Goal: Navigation & Orientation: Find specific page/section

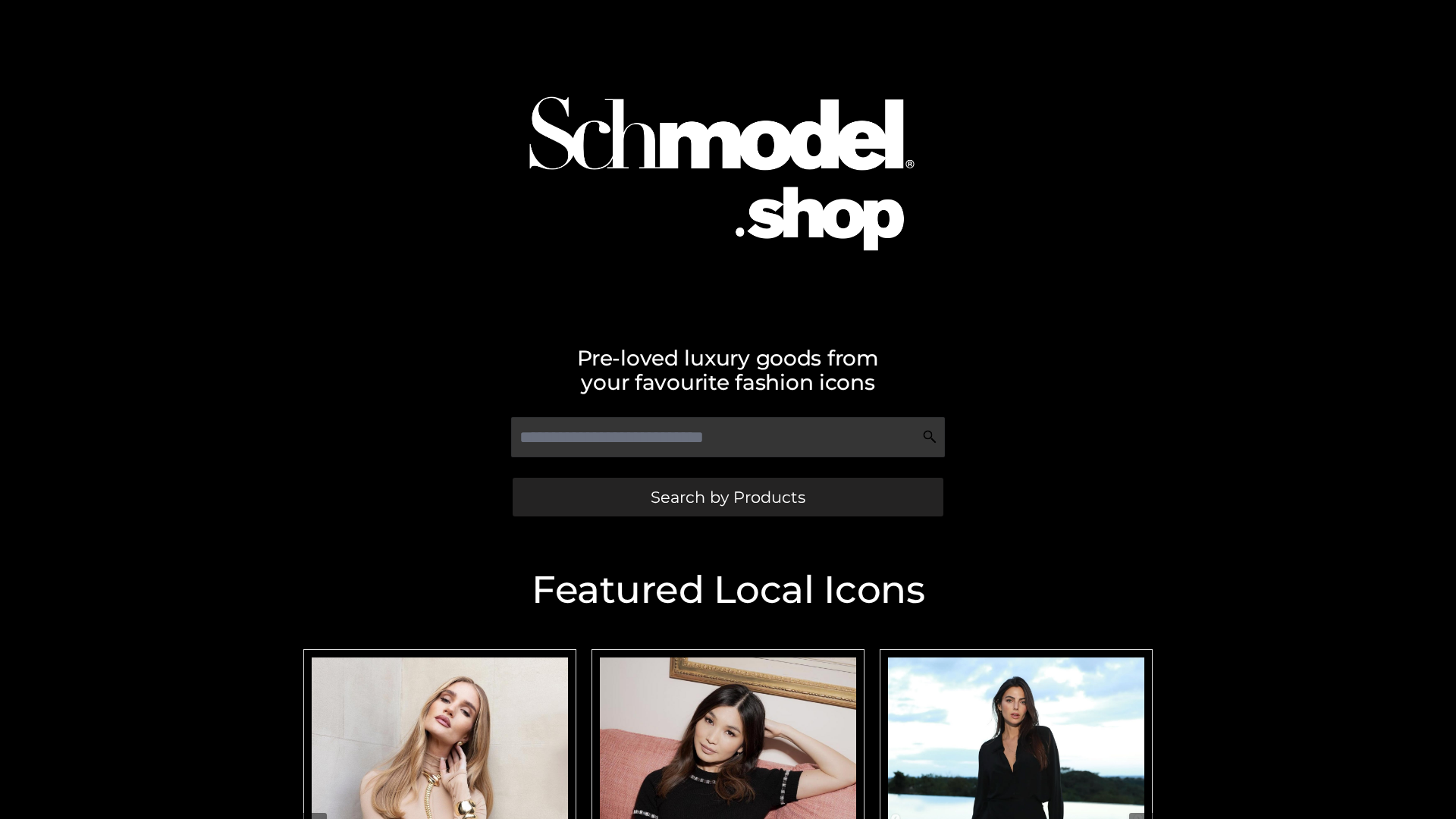
click at [727, 497] on span "Search by Products" at bounding box center [728, 497] width 155 height 16
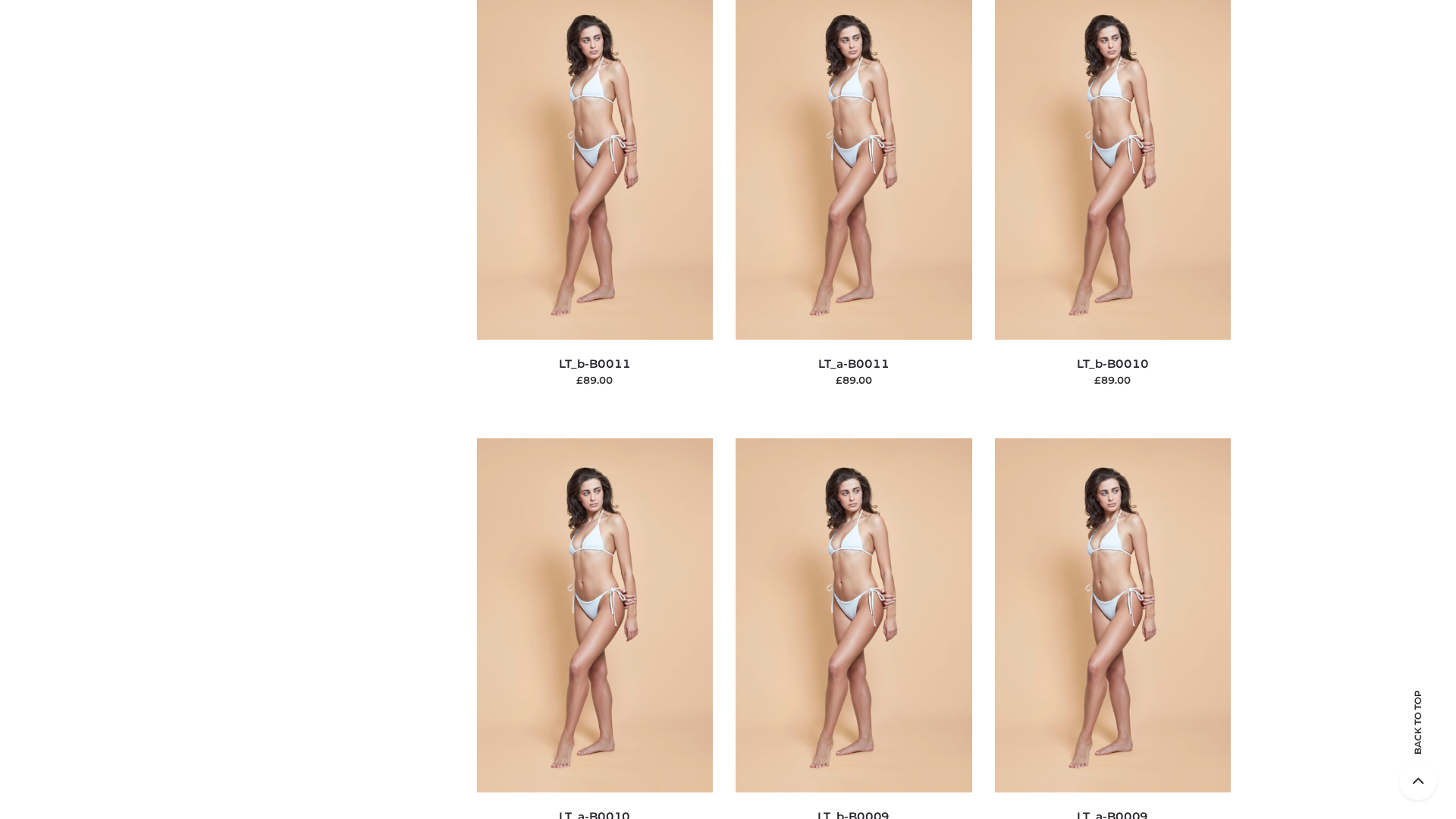
scroll to position [6813, 0]
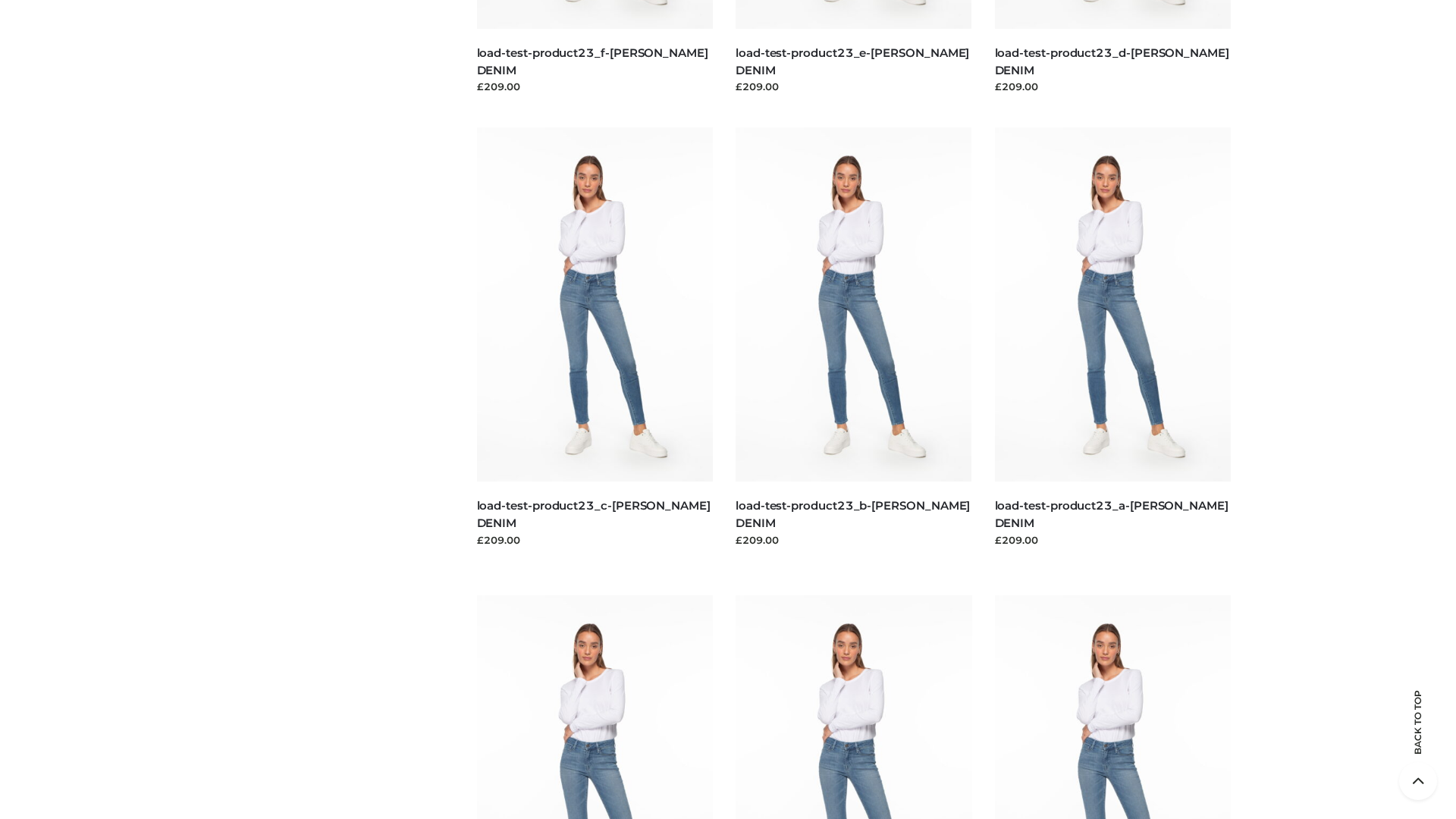
scroll to position [1331, 0]
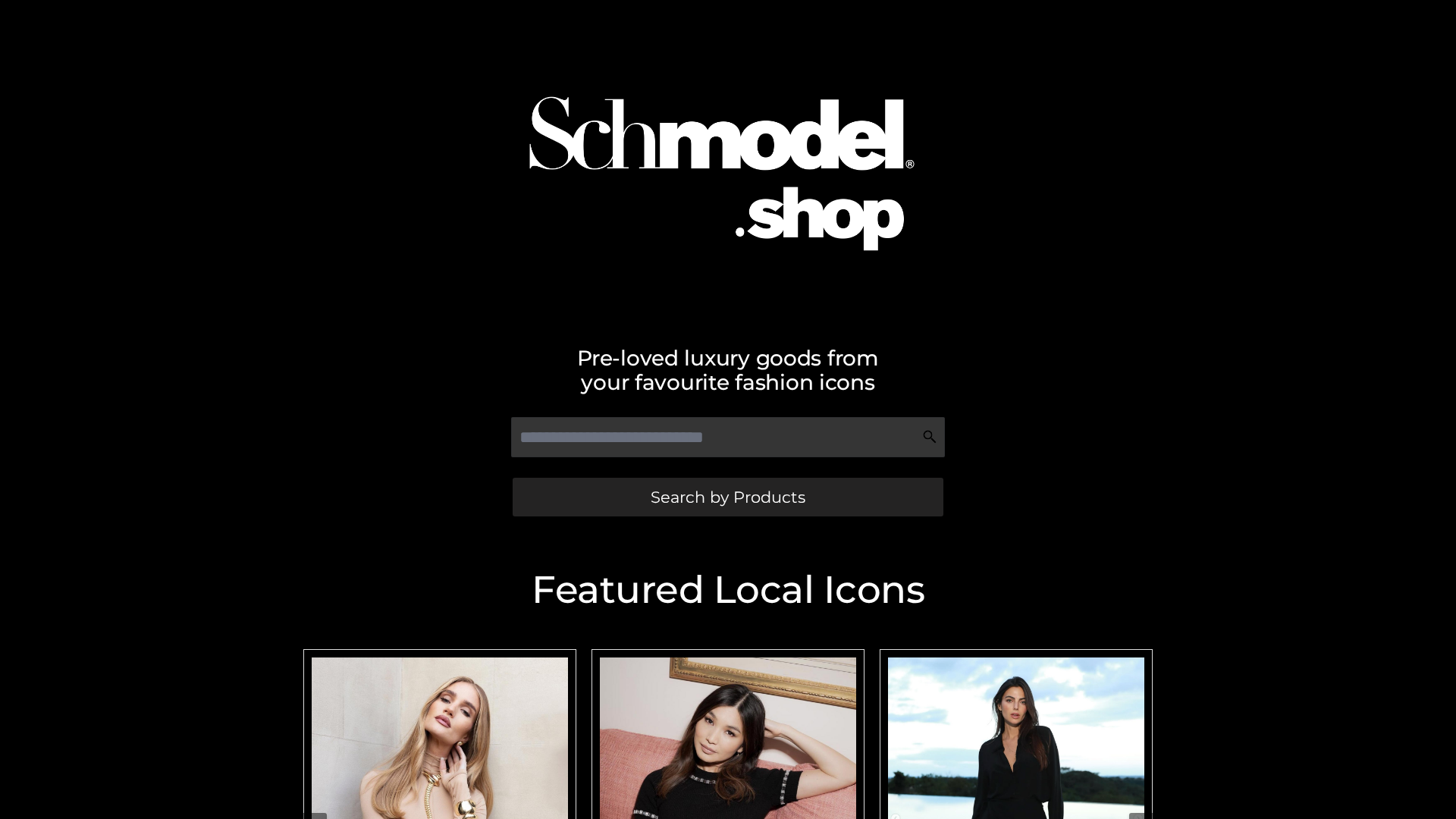
click at [727, 497] on span "Search by Products" at bounding box center [728, 497] width 155 height 16
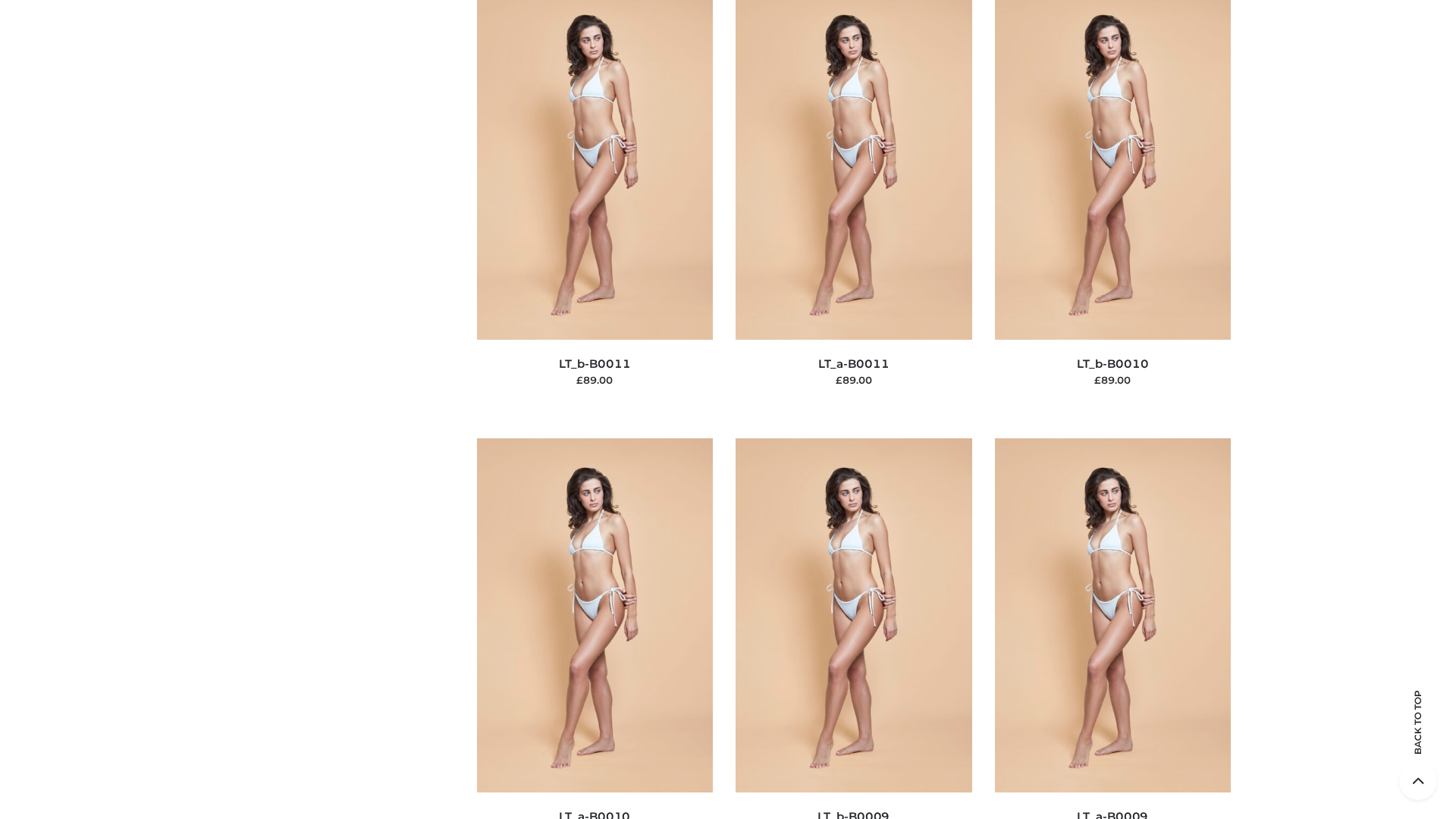
scroll to position [6813, 0]
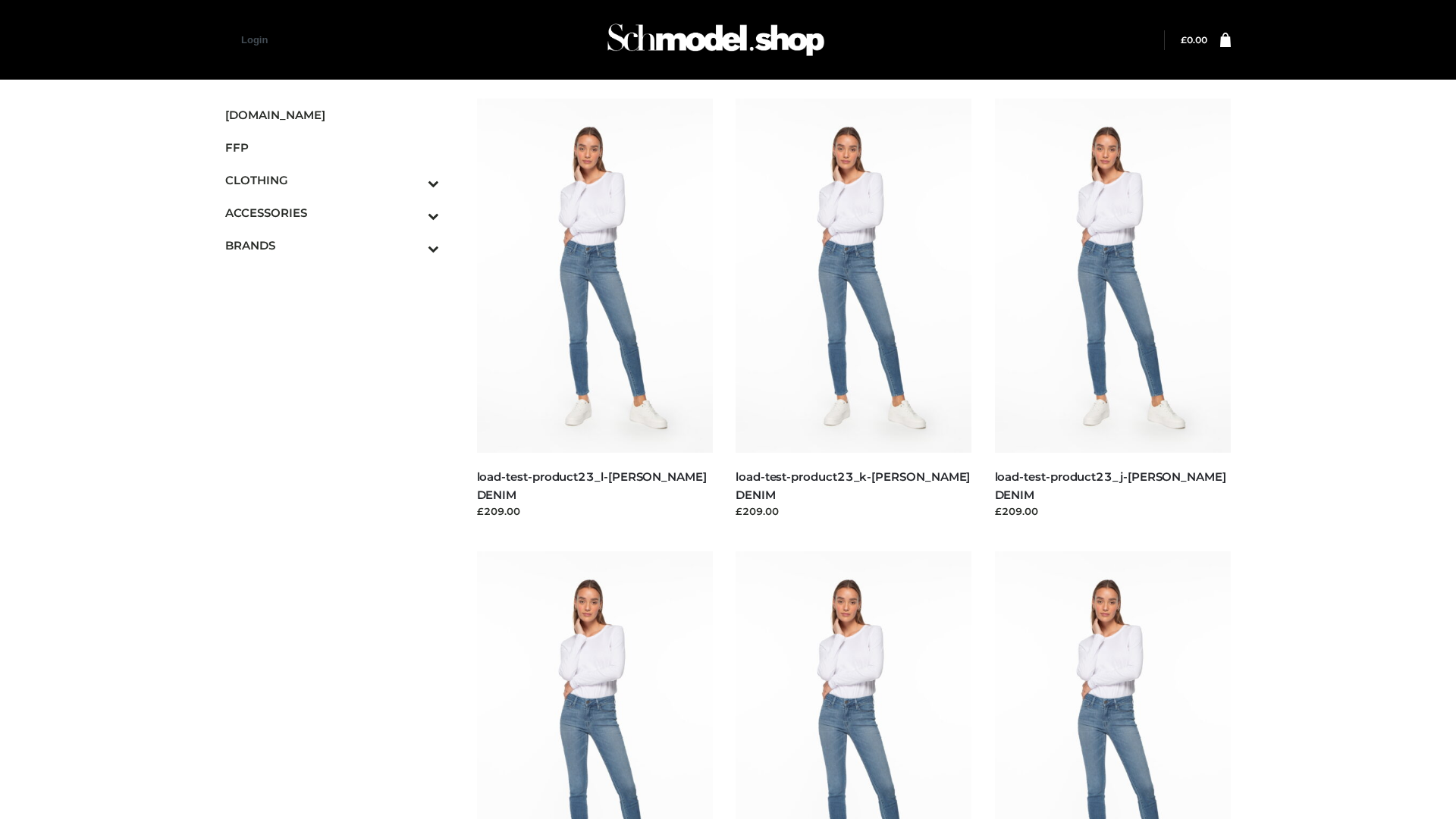
scroll to position [1331, 0]
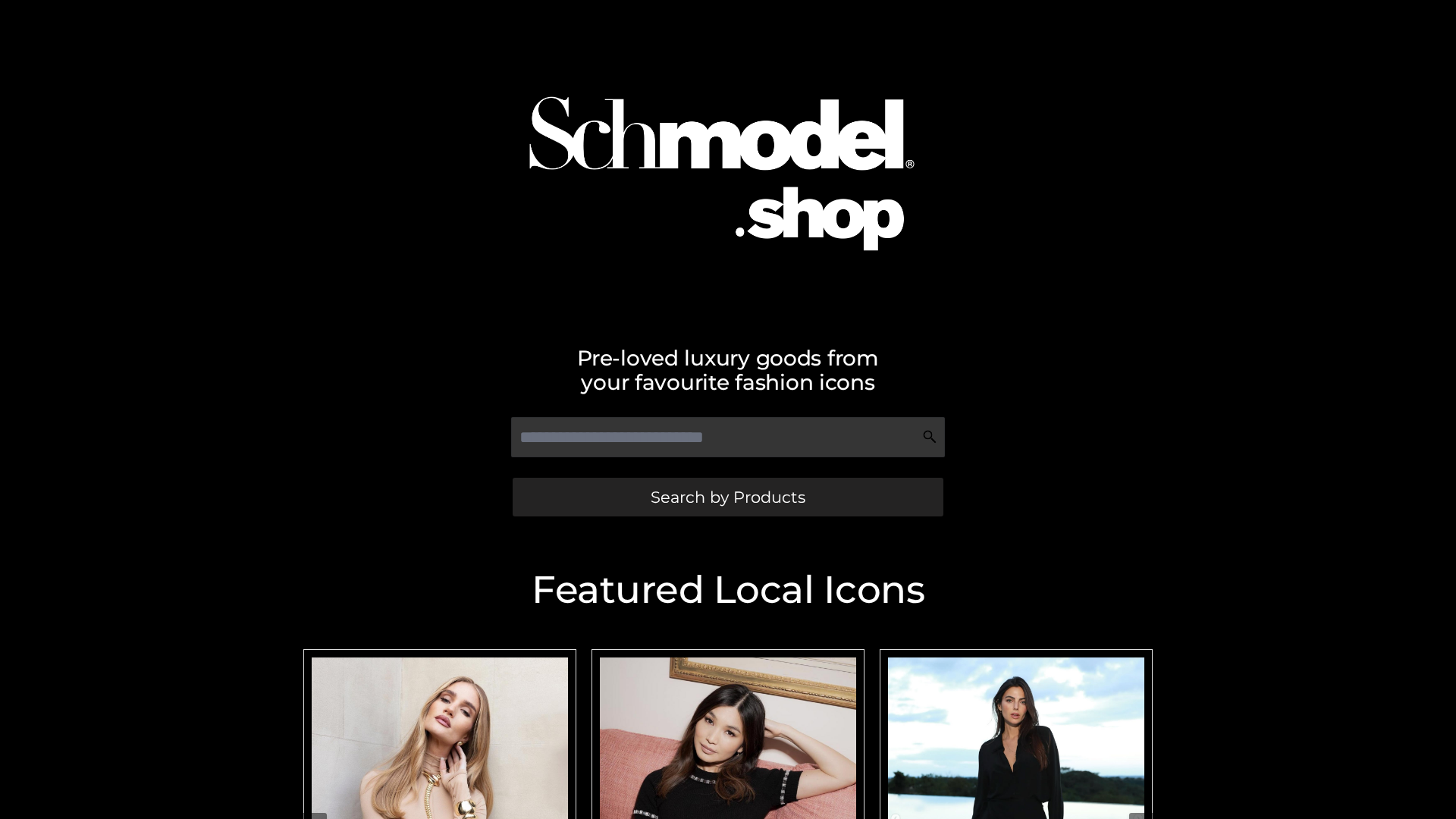
click at [727, 497] on span "Search by Products" at bounding box center [728, 497] width 155 height 16
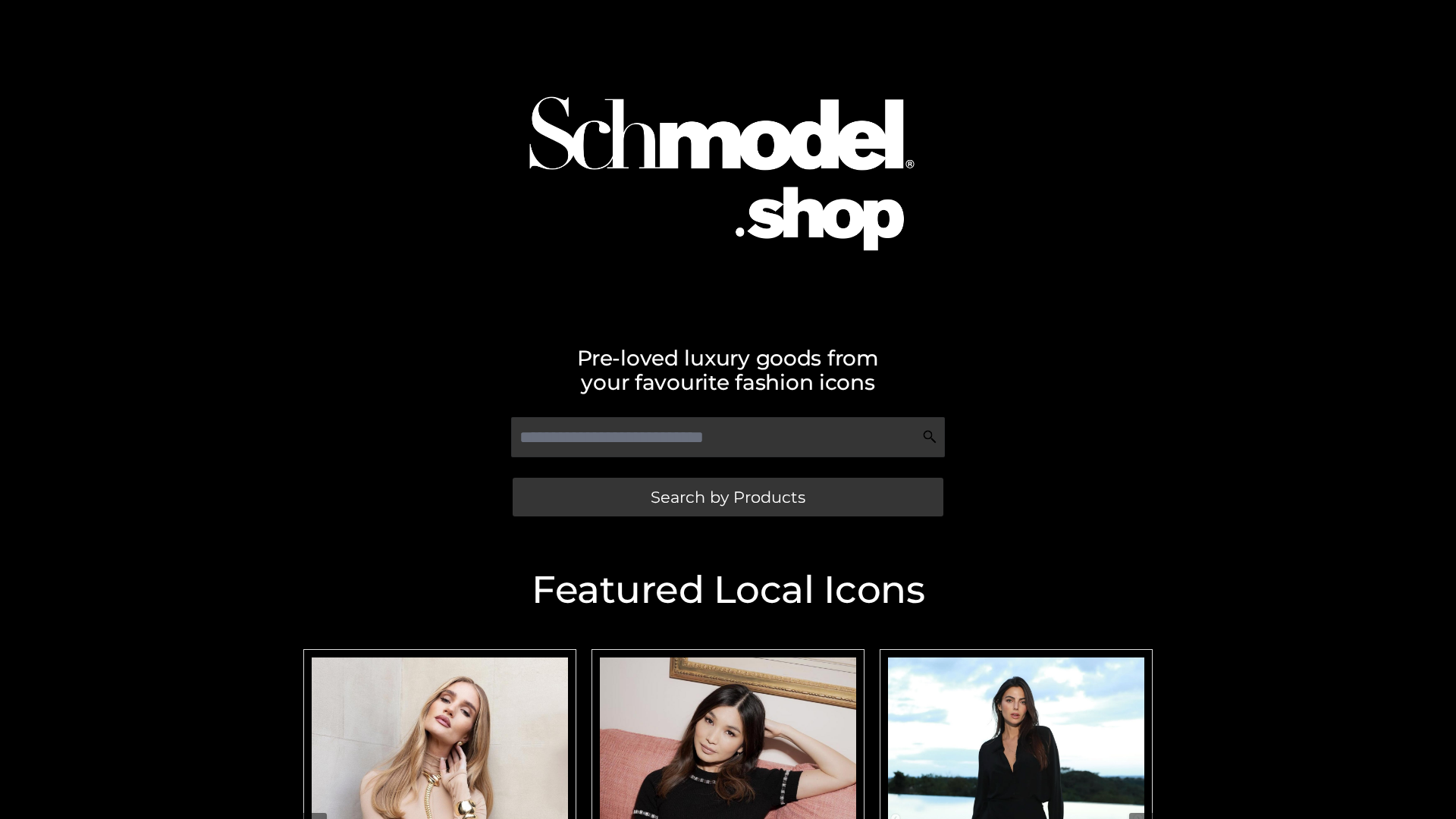
click at [727, 497] on span "Search by Products" at bounding box center [728, 497] width 155 height 16
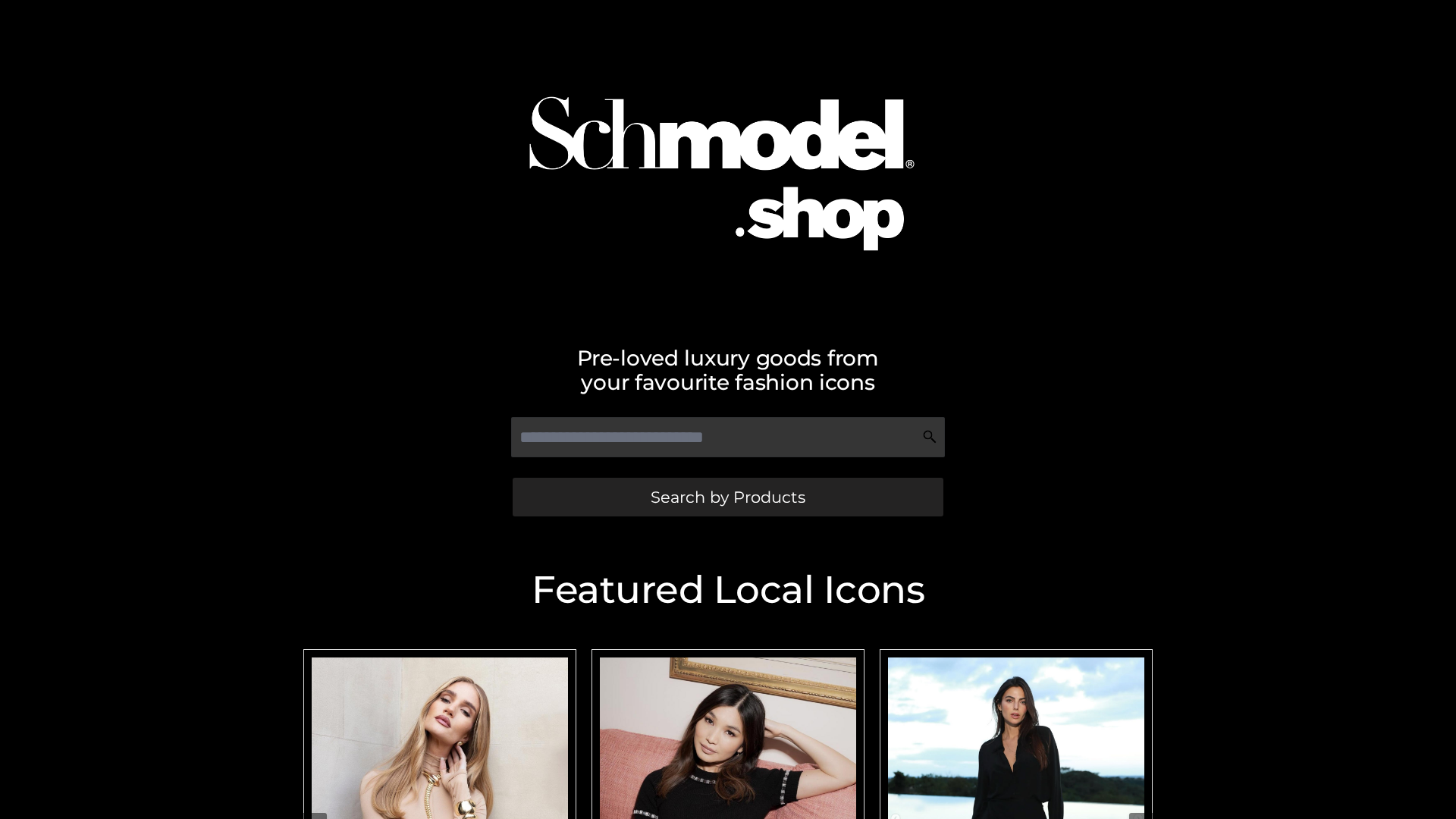
click at [727, 497] on span "Search by Products" at bounding box center [728, 497] width 155 height 16
